Goal: Task Accomplishment & Management: Complete application form

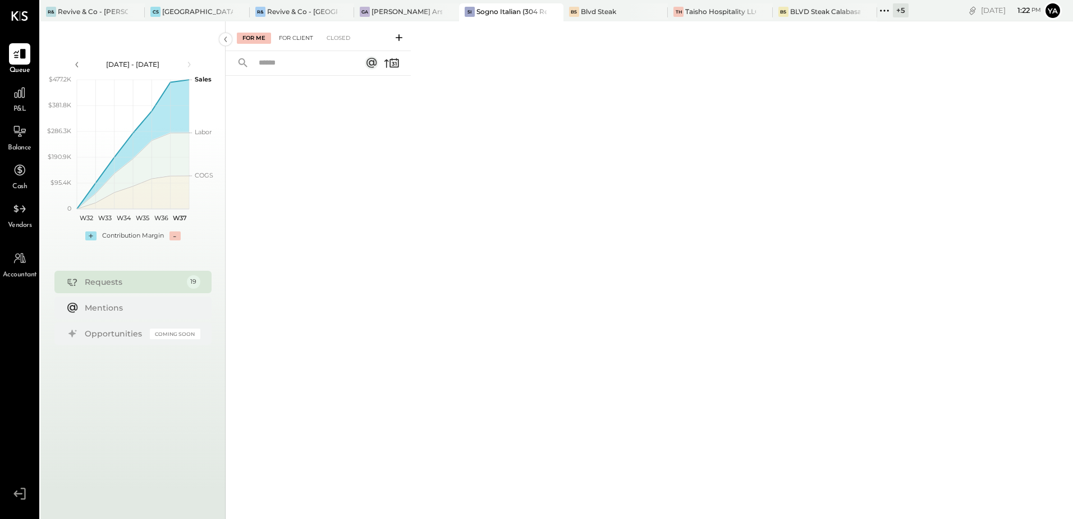
click at [302, 41] on div "For Client" at bounding box center [295, 38] width 45 height 11
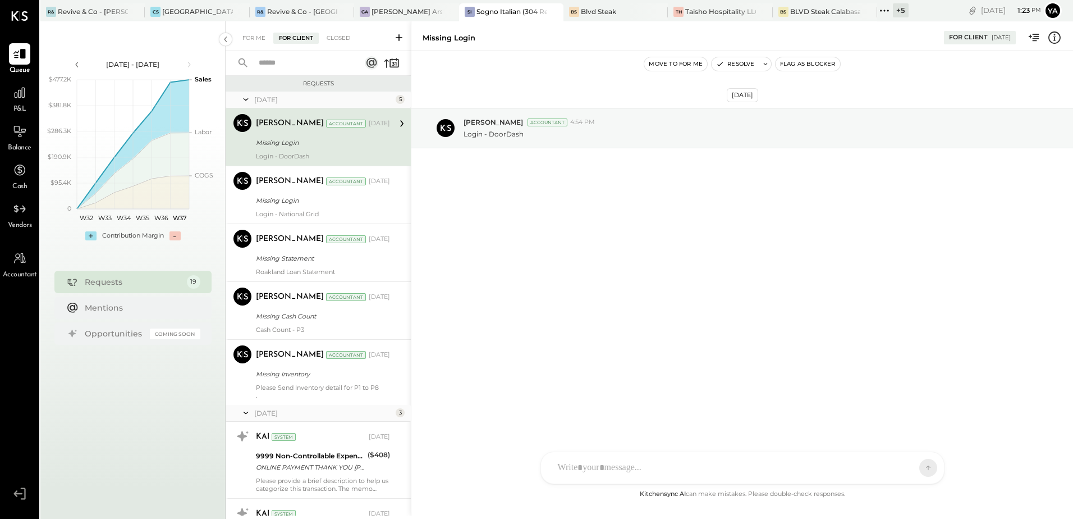
click at [396, 36] on icon at bounding box center [398, 37] width 11 height 11
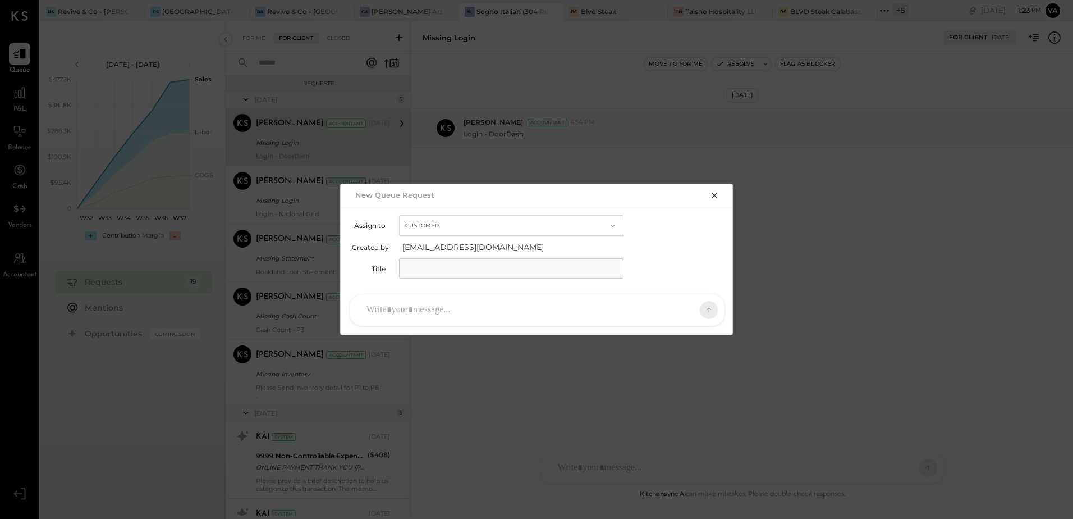
drag, startPoint x: 509, startPoint y: 194, endPoint x: 550, endPoint y: 186, distance: 41.7
click at [550, 186] on div "New Queue Request" at bounding box center [537, 194] width 393 height 21
click at [457, 268] on input "text" at bounding box center [511, 268] width 225 height 20
click at [418, 269] on input "text" at bounding box center [511, 268] width 225 height 20
paste input "**********"
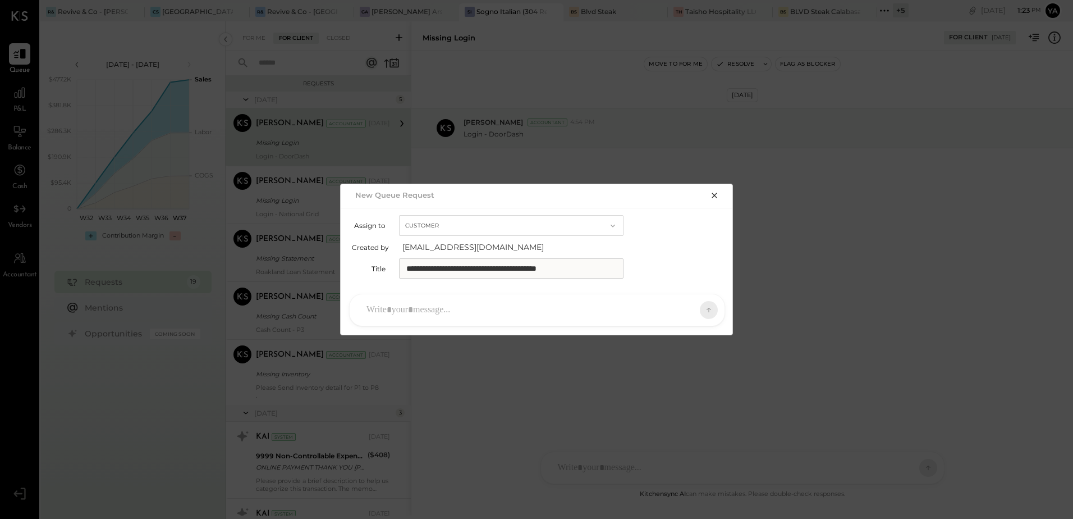
type input "**********"
click at [473, 304] on div at bounding box center [527, 309] width 332 height 25
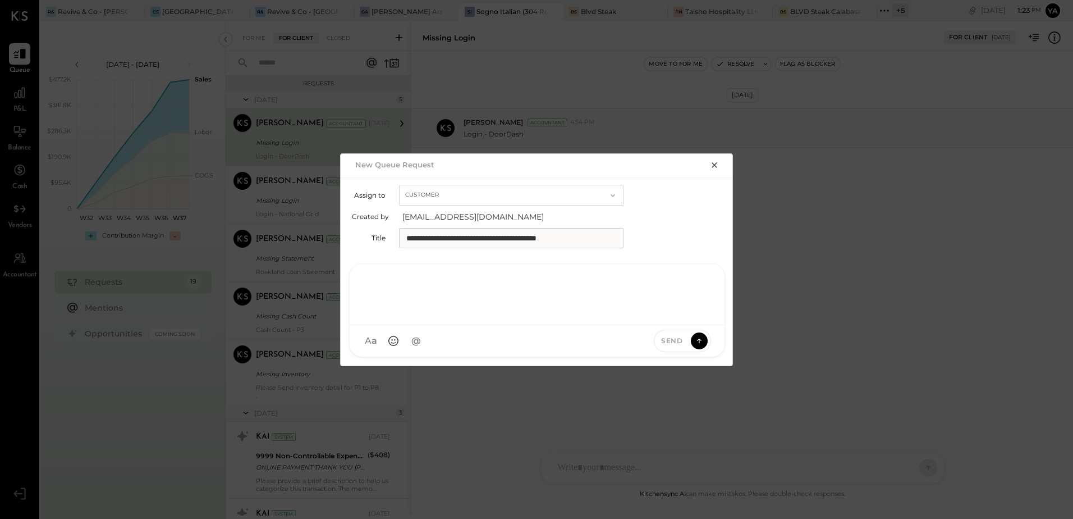
paste div
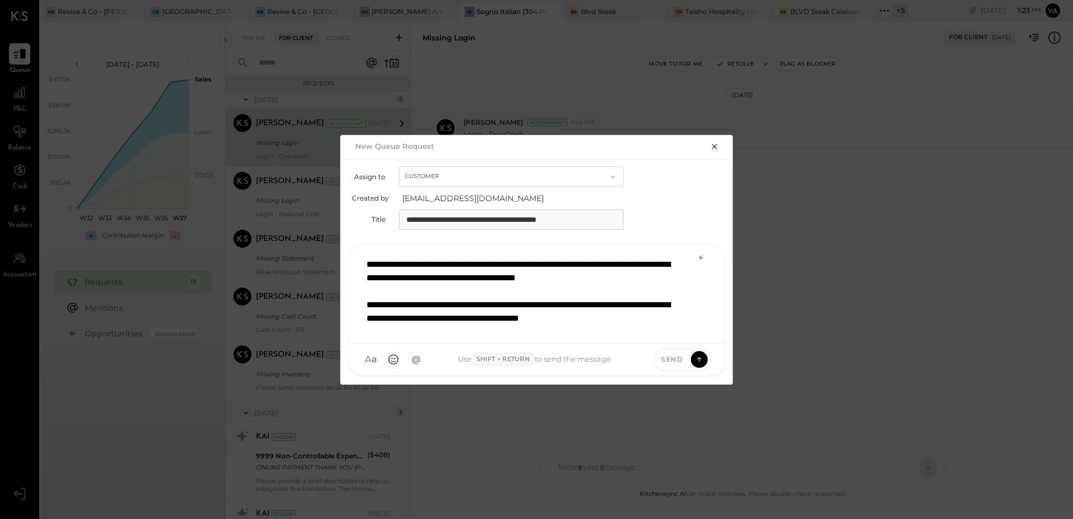
scroll to position [2, 0]
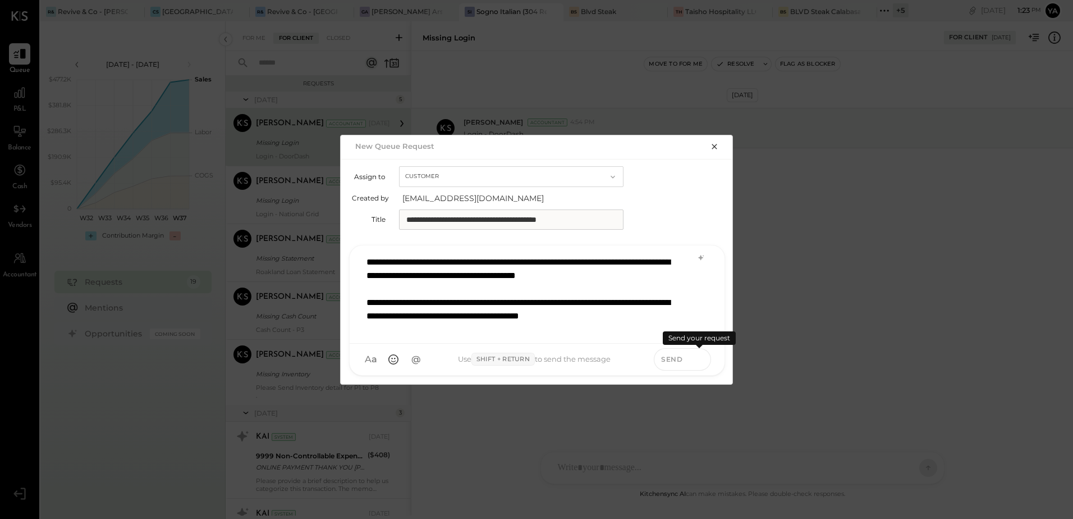
click at [694, 357] on button at bounding box center [699, 358] width 17 height 17
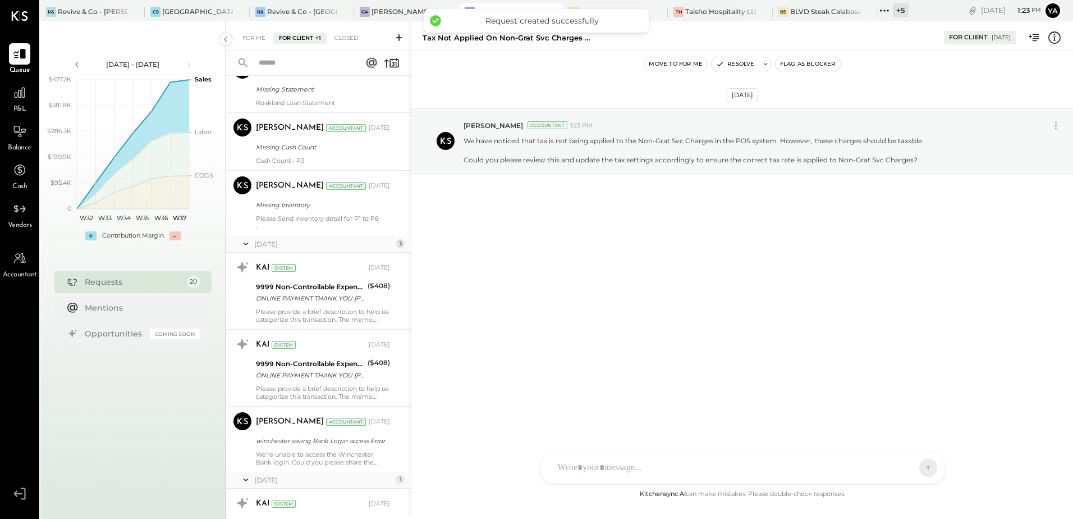
scroll to position [0, 0]
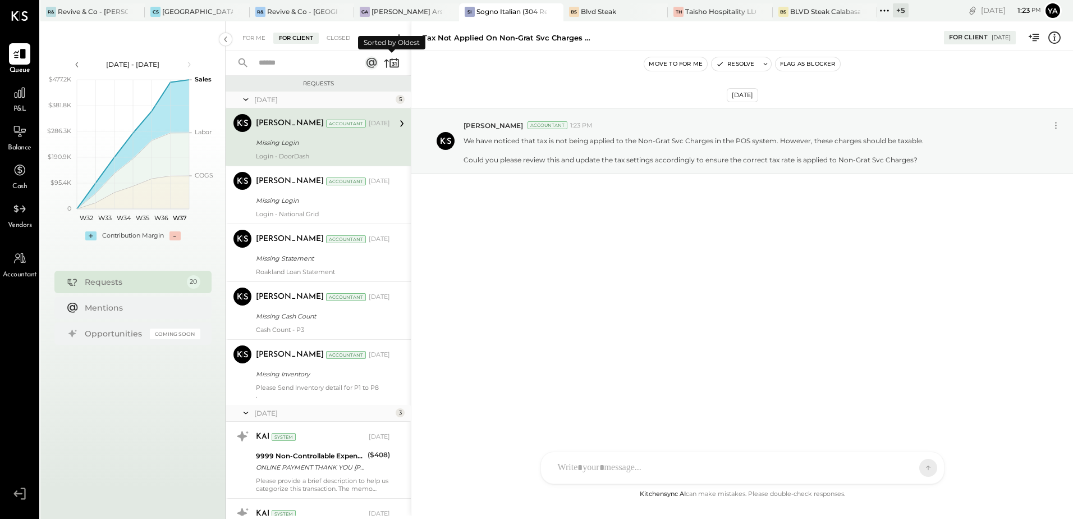
click at [392, 64] on icon at bounding box center [392, 63] width 16 height 16
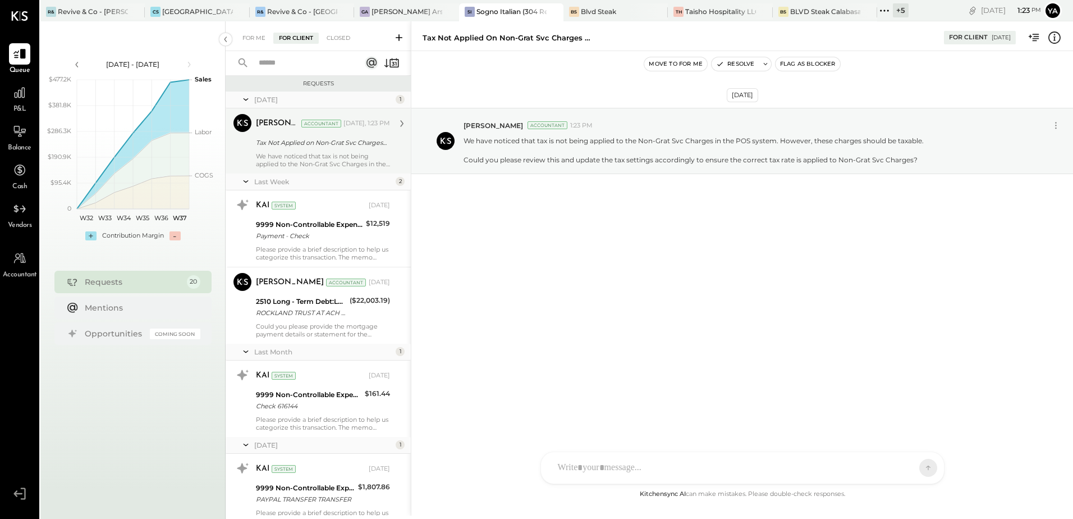
click at [340, 126] on div "Accountant" at bounding box center [321, 124] width 40 height 8
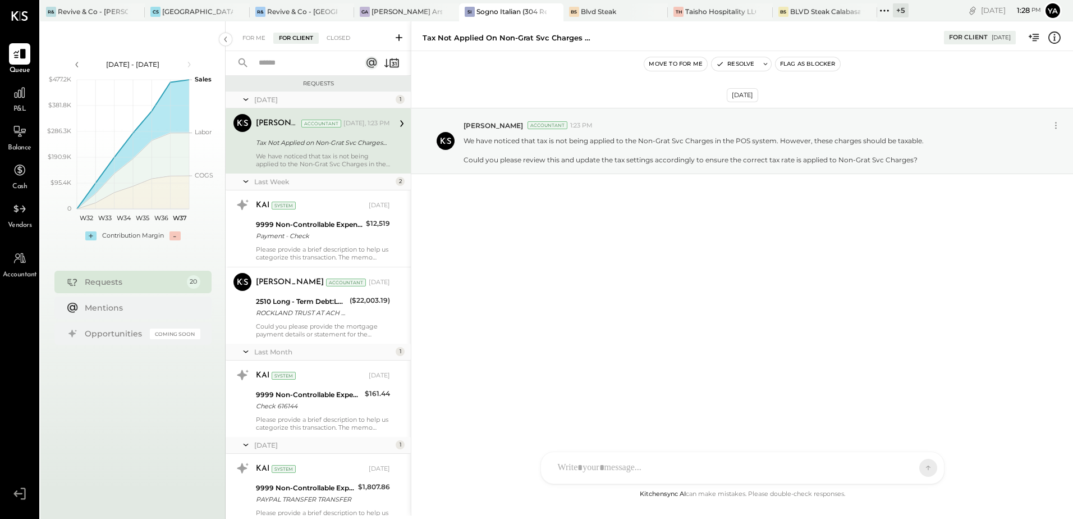
click at [561, 303] on div "[DATE] [PERSON_NAME] Accountant 1:23 PM We have noticed that tax is not being a…" at bounding box center [742, 269] width 662 height 436
